Goal: Use online tool/utility: Utilize a website feature to perform a specific function

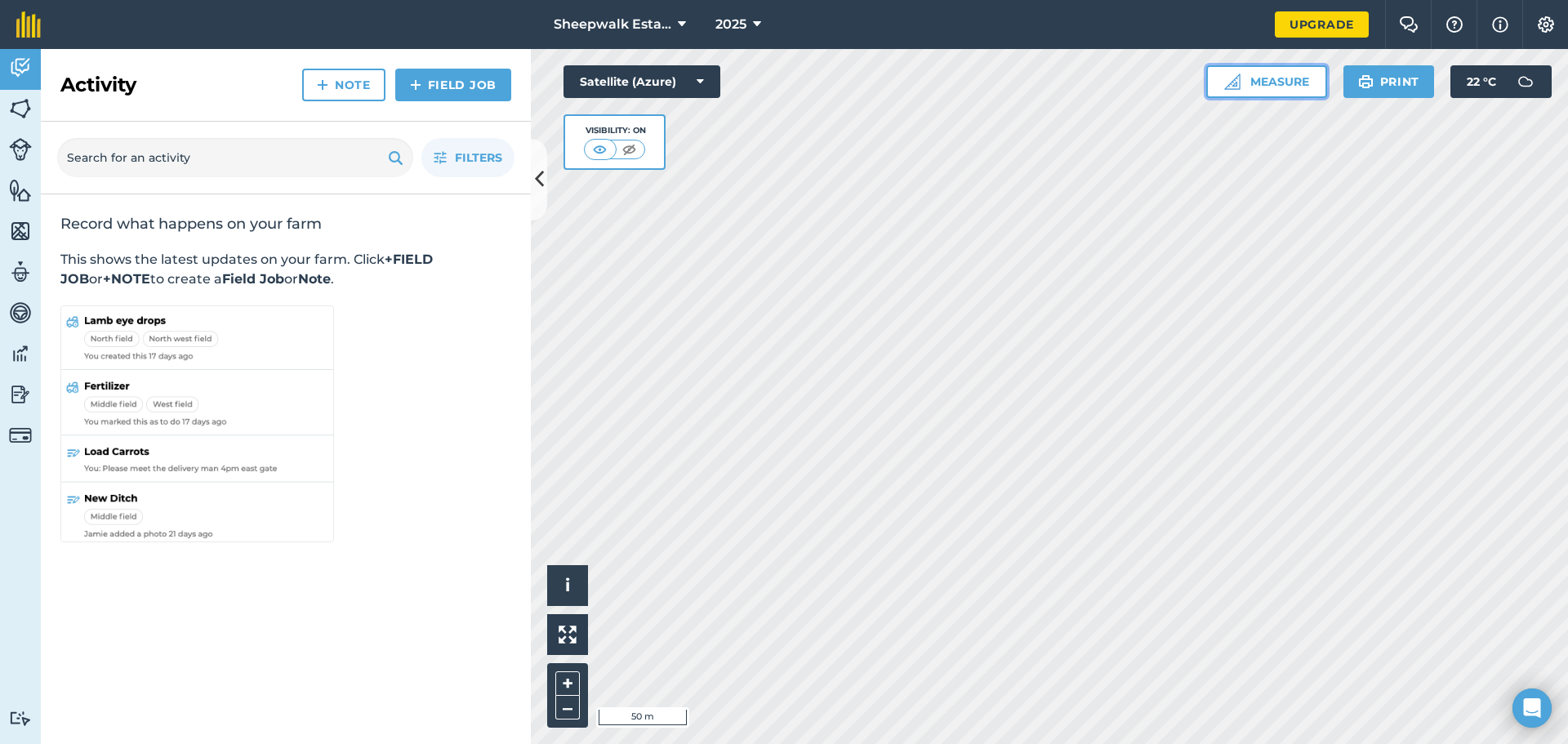
click at [1279, 85] on button "Measure" at bounding box center [1266, 82] width 121 height 33
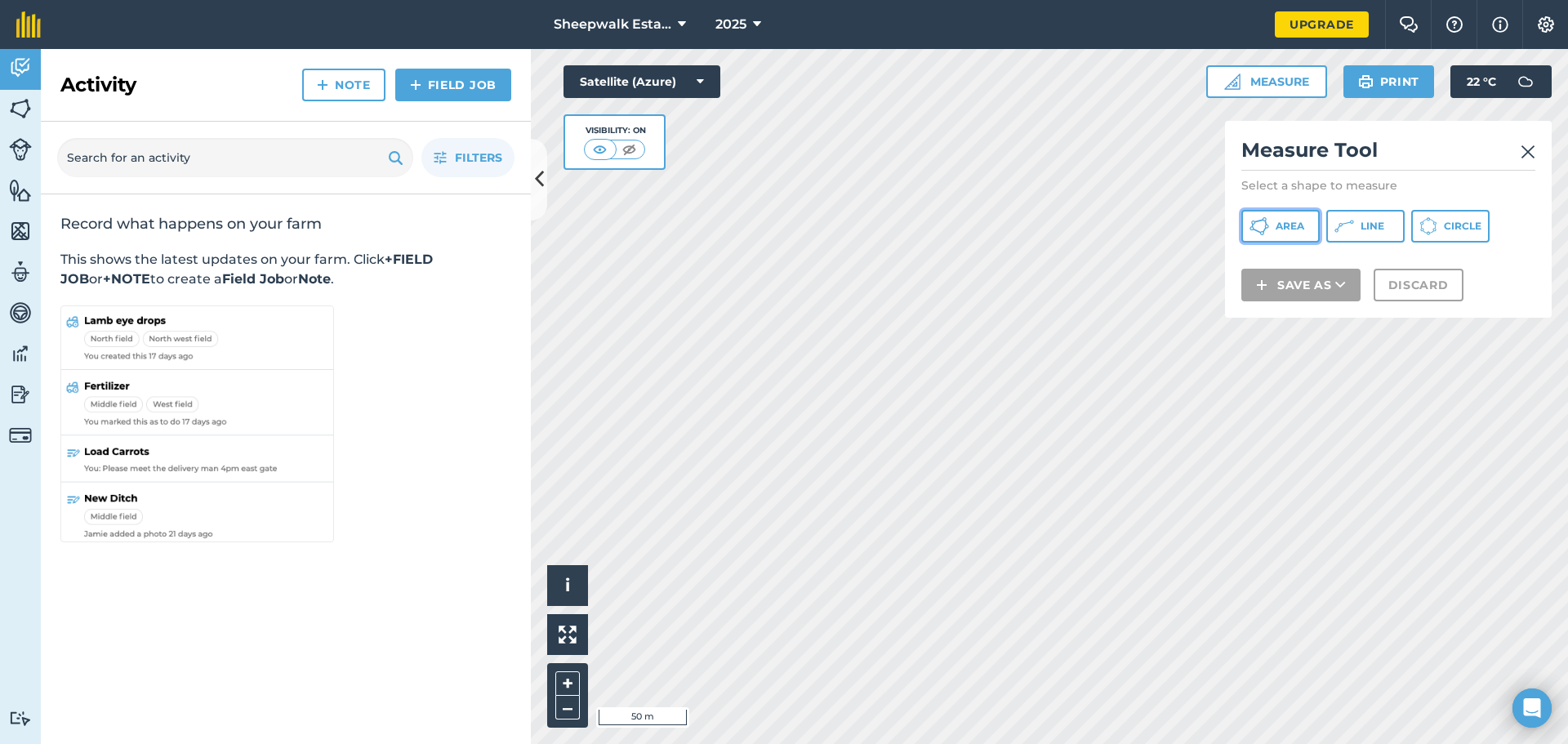
click at [1292, 232] on span "Area" at bounding box center [1289, 226] width 29 height 13
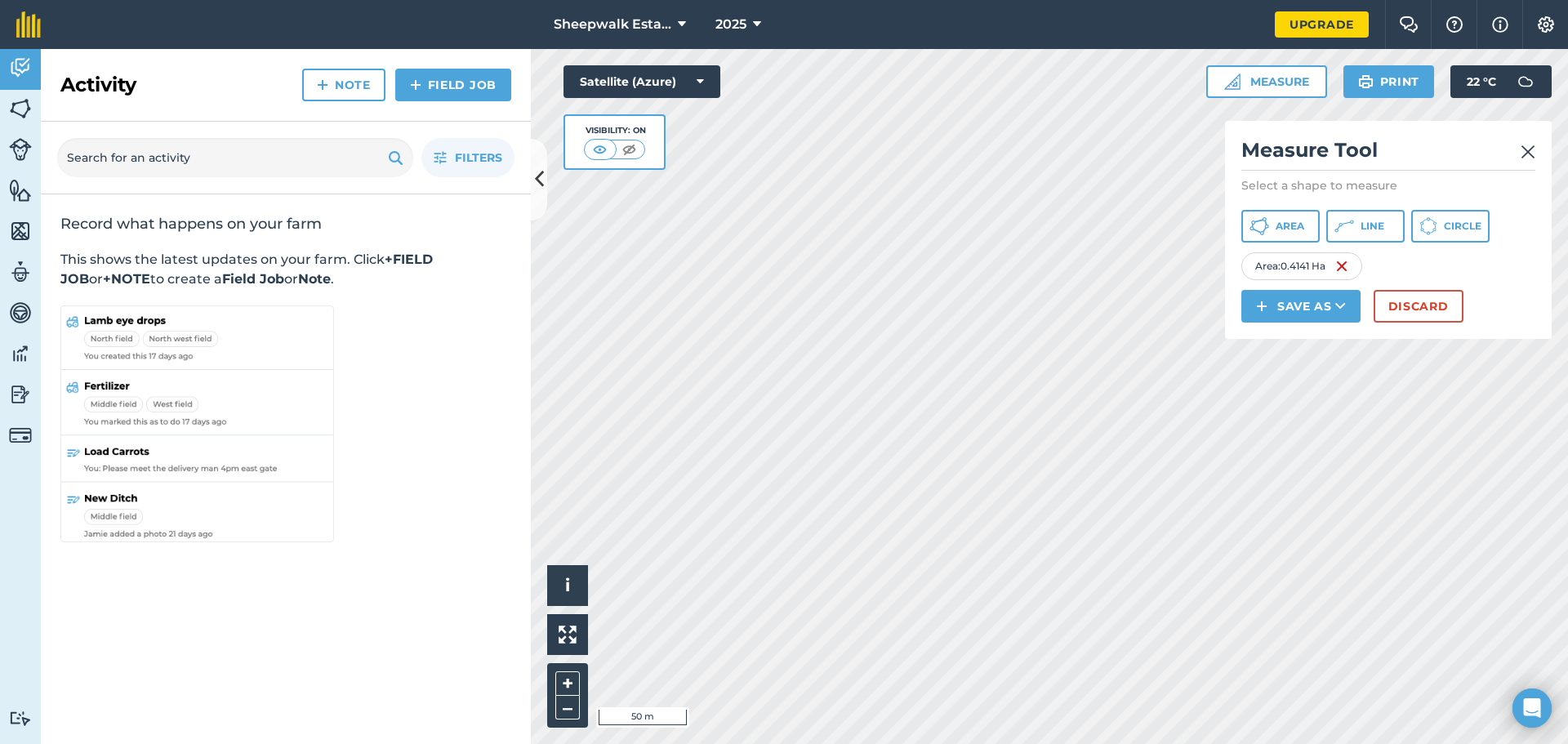
click at [1527, 150] on img at bounding box center [1527, 152] width 15 height 20
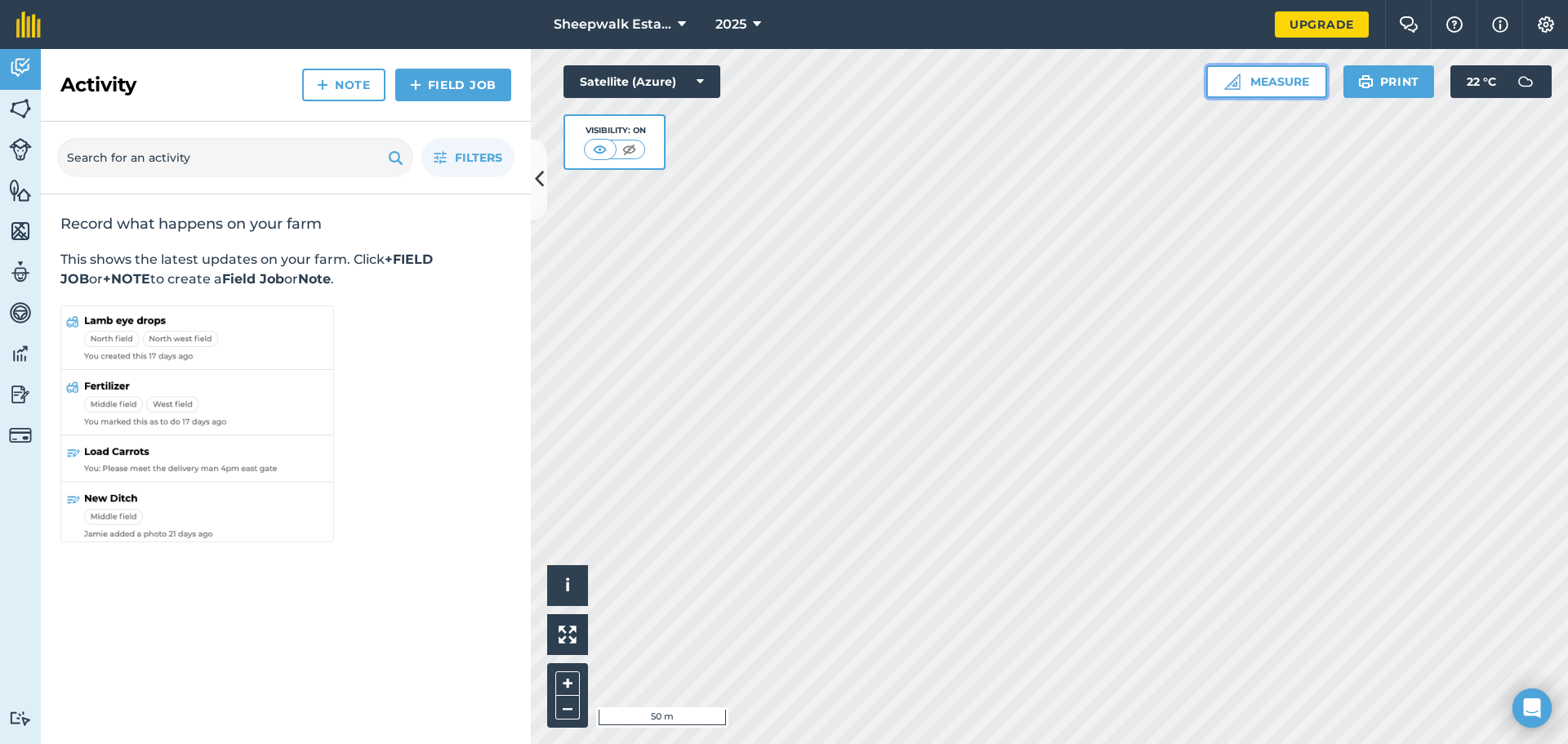
click at [1262, 75] on button "Measure" at bounding box center [1266, 82] width 121 height 33
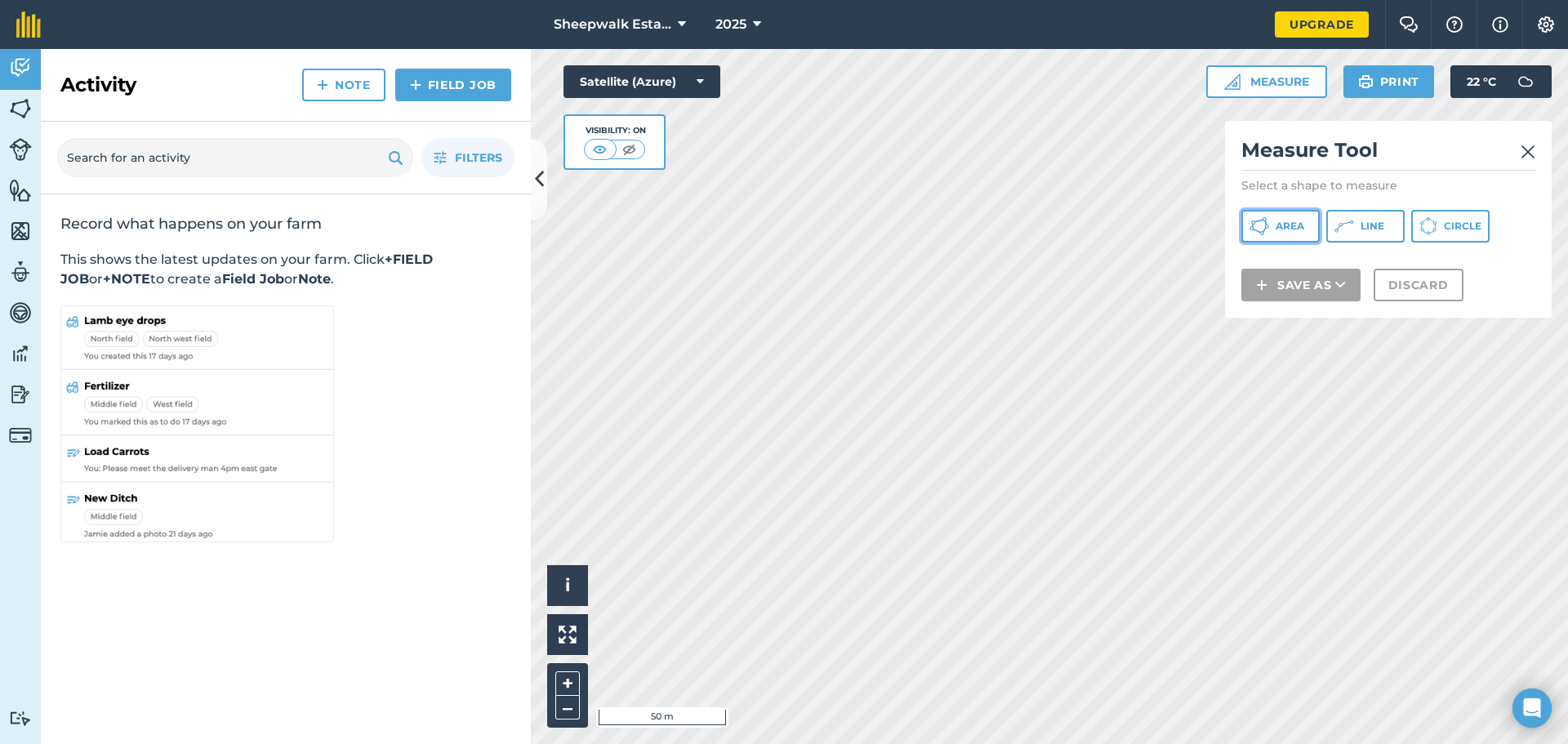
click at [1266, 233] on icon at bounding box center [1259, 227] width 20 height 20
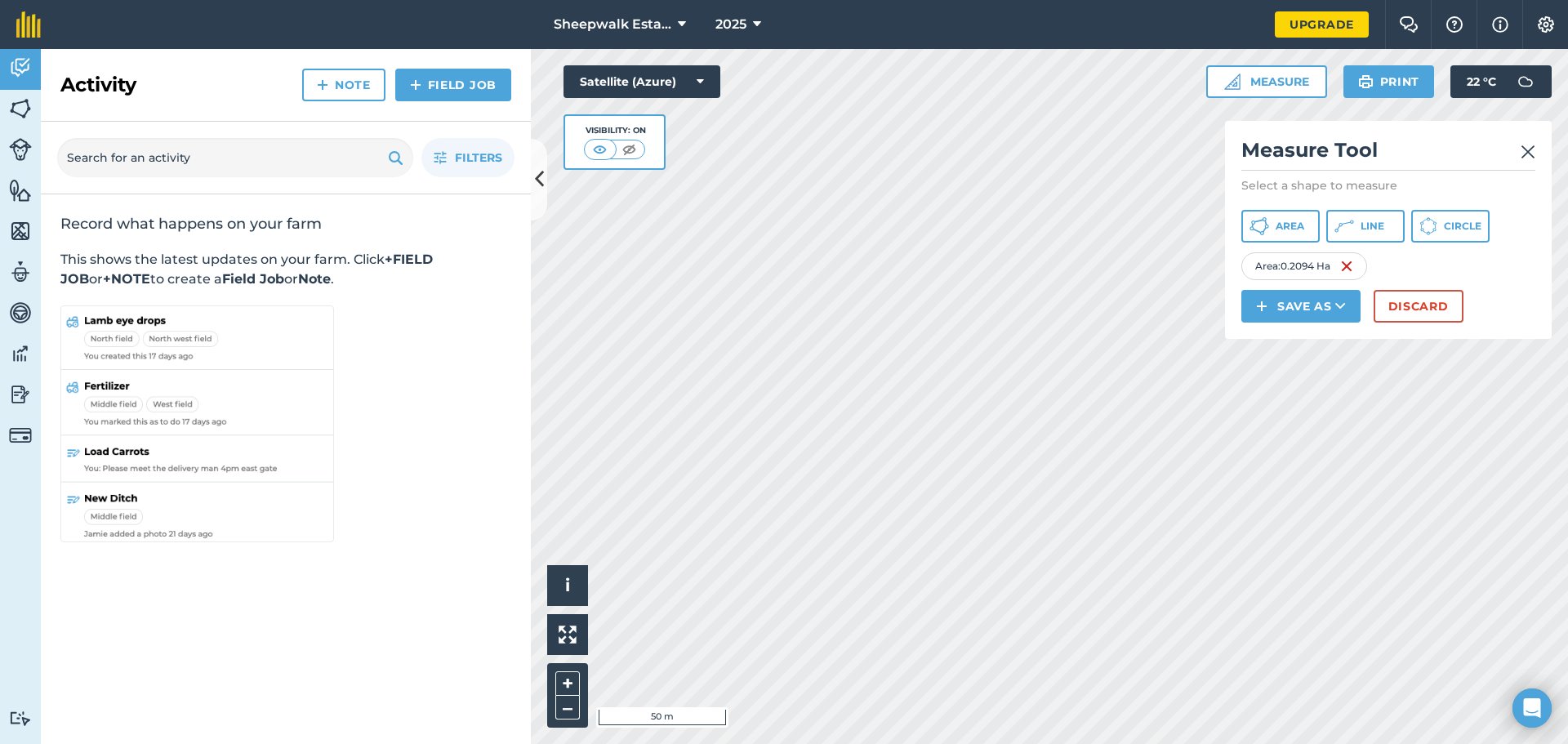
click at [1523, 160] on img at bounding box center [1527, 152] width 15 height 20
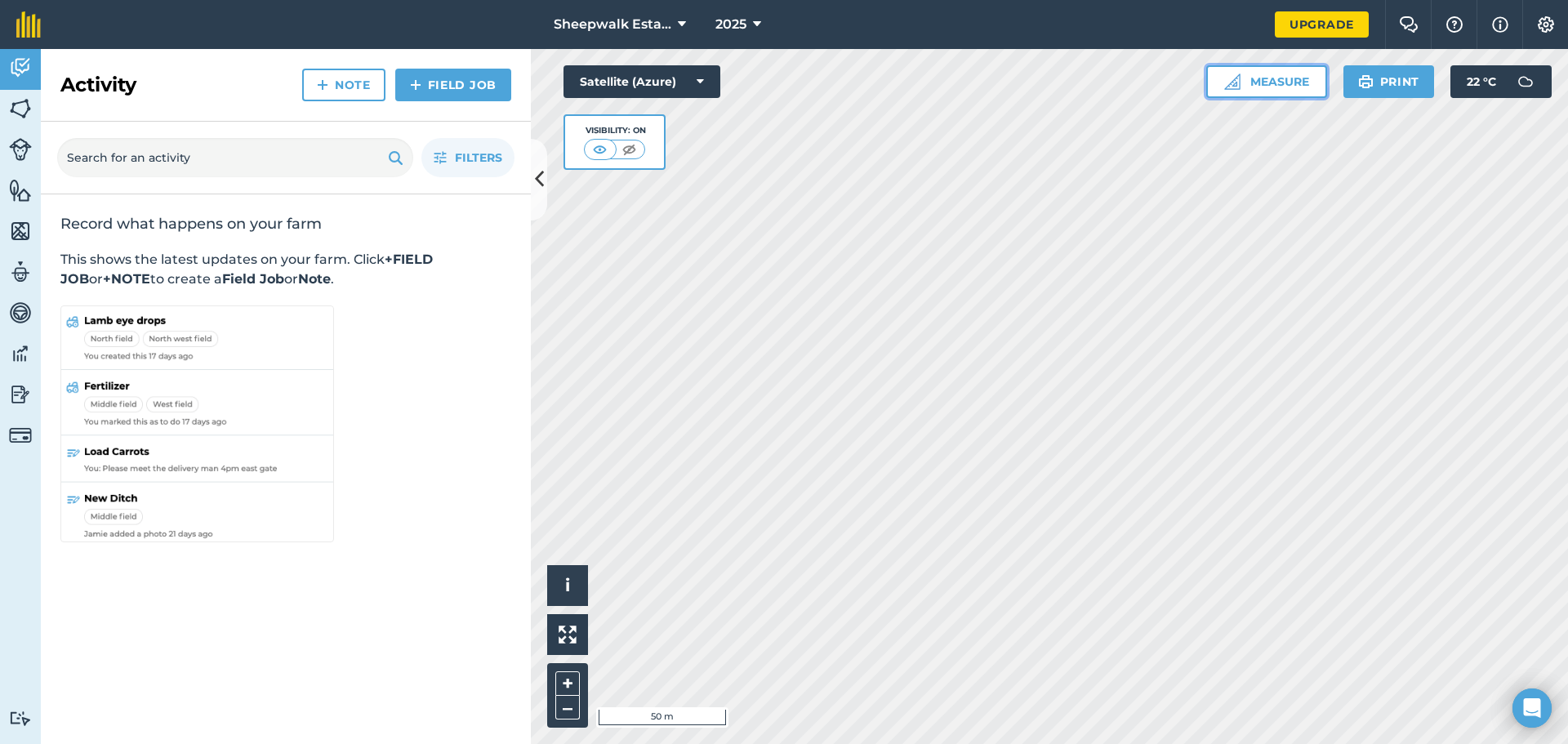
click at [1281, 98] on button "Measure" at bounding box center [1266, 82] width 121 height 33
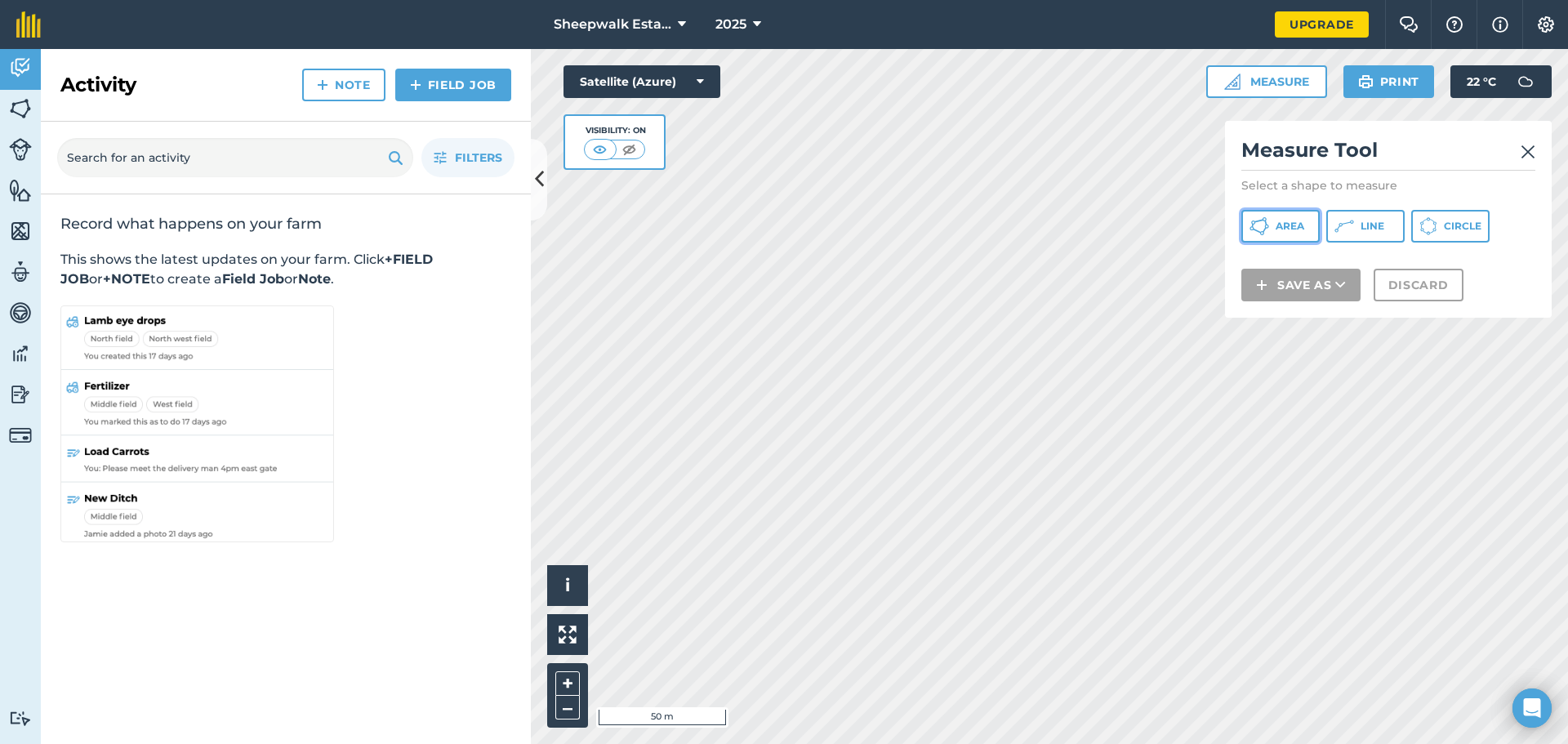
click at [1289, 230] on span "Area" at bounding box center [1289, 226] width 29 height 13
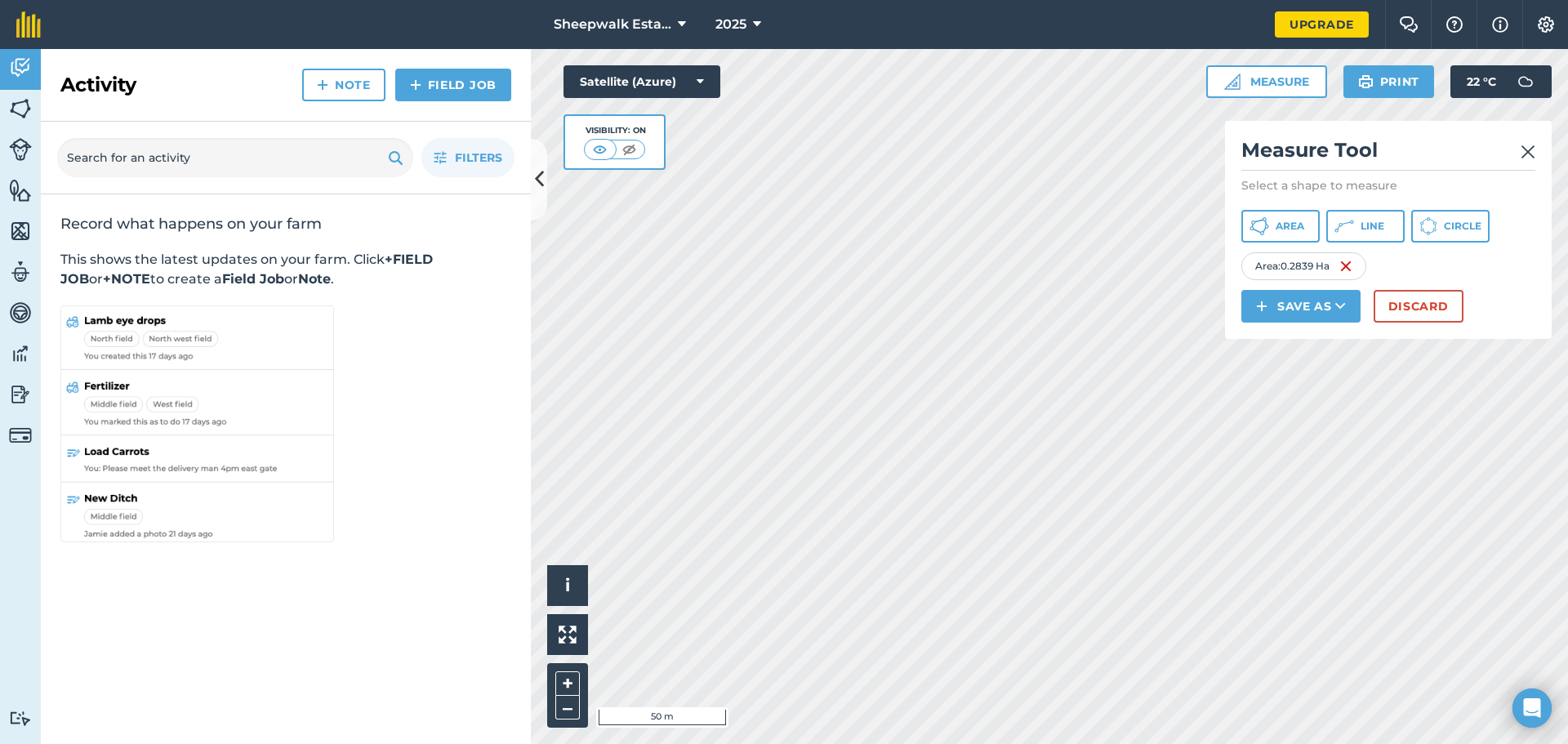
click at [1525, 152] on img at bounding box center [1527, 152] width 15 height 20
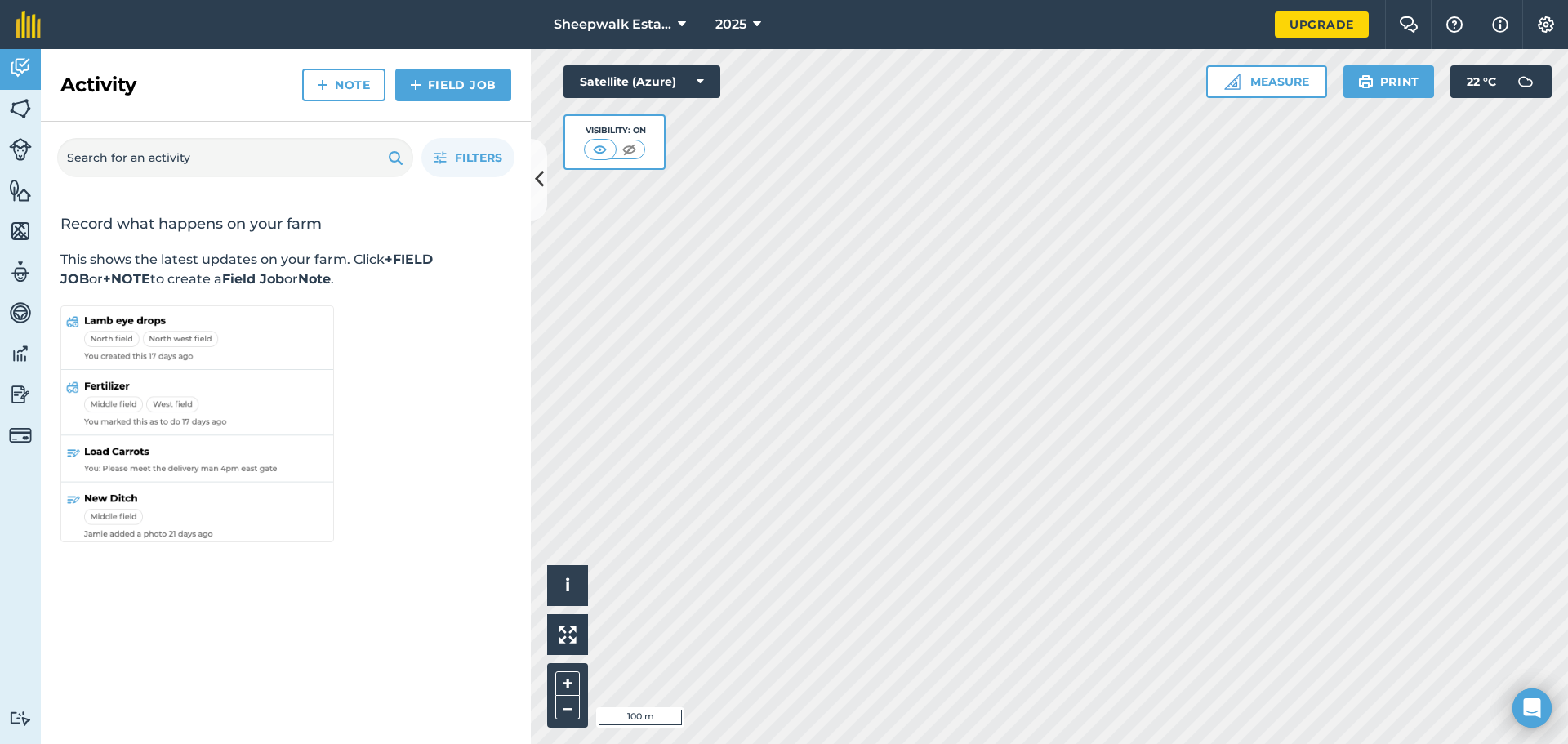
click at [1188, 0] on html "Sheepwalk Estate 2025 Upgrade Farm Chat Help Info Settings Map printing is not …" at bounding box center [784, 372] width 1568 height 744
click at [1148, 0] on html "Sheepwalk Estate 2025 Upgrade Farm Chat Help Info Settings Map printing is not …" at bounding box center [784, 372] width 1568 height 744
click at [908, 0] on html "Sheepwalk Estate 2025 Upgrade Farm Chat Help Info Settings Map printing is not …" at bounding box center [784, 372] width 1568 height 744
